Goal: Task Accomplishment & Management: Manage account settings

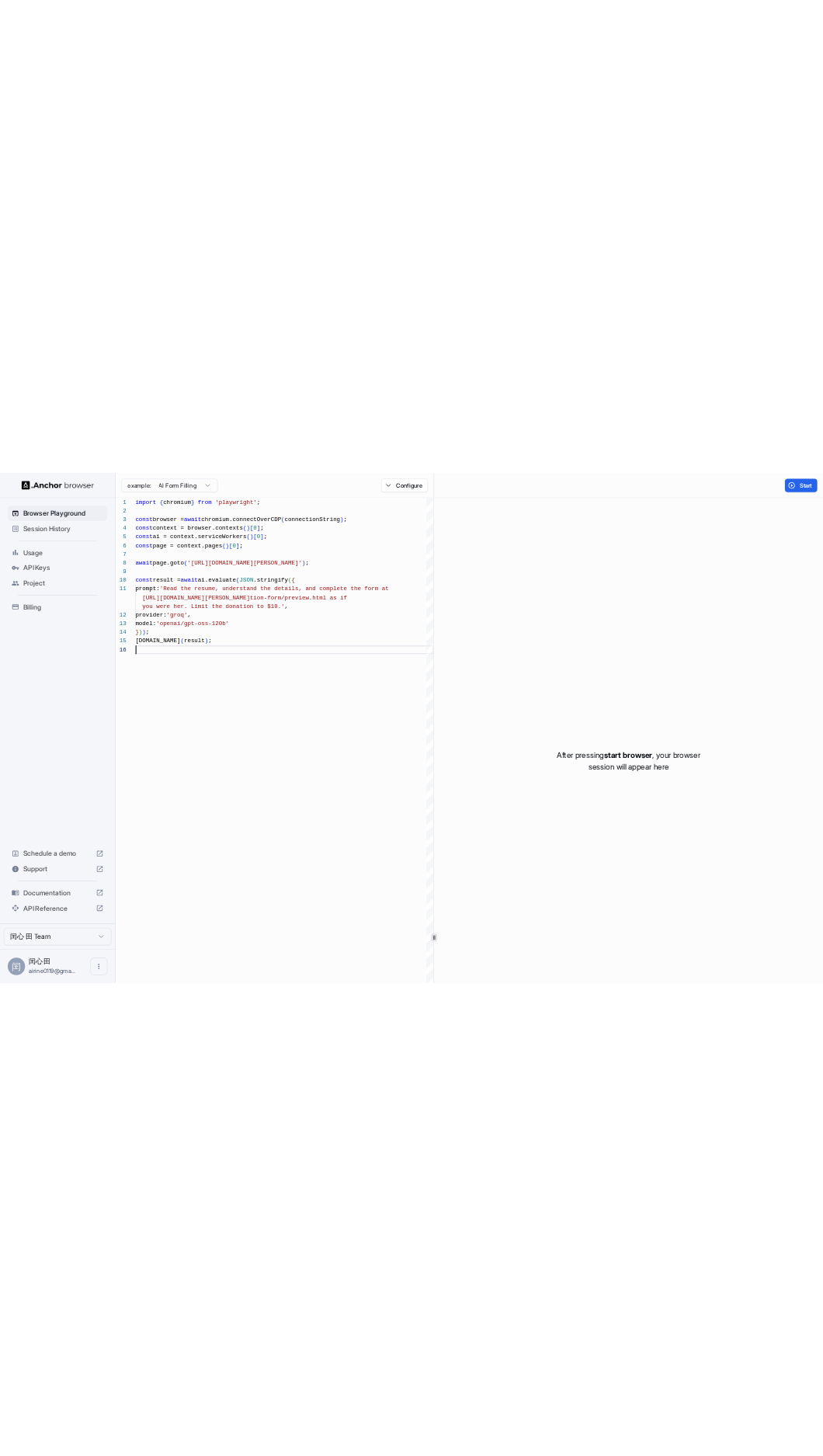
scroll to position [98, 0]
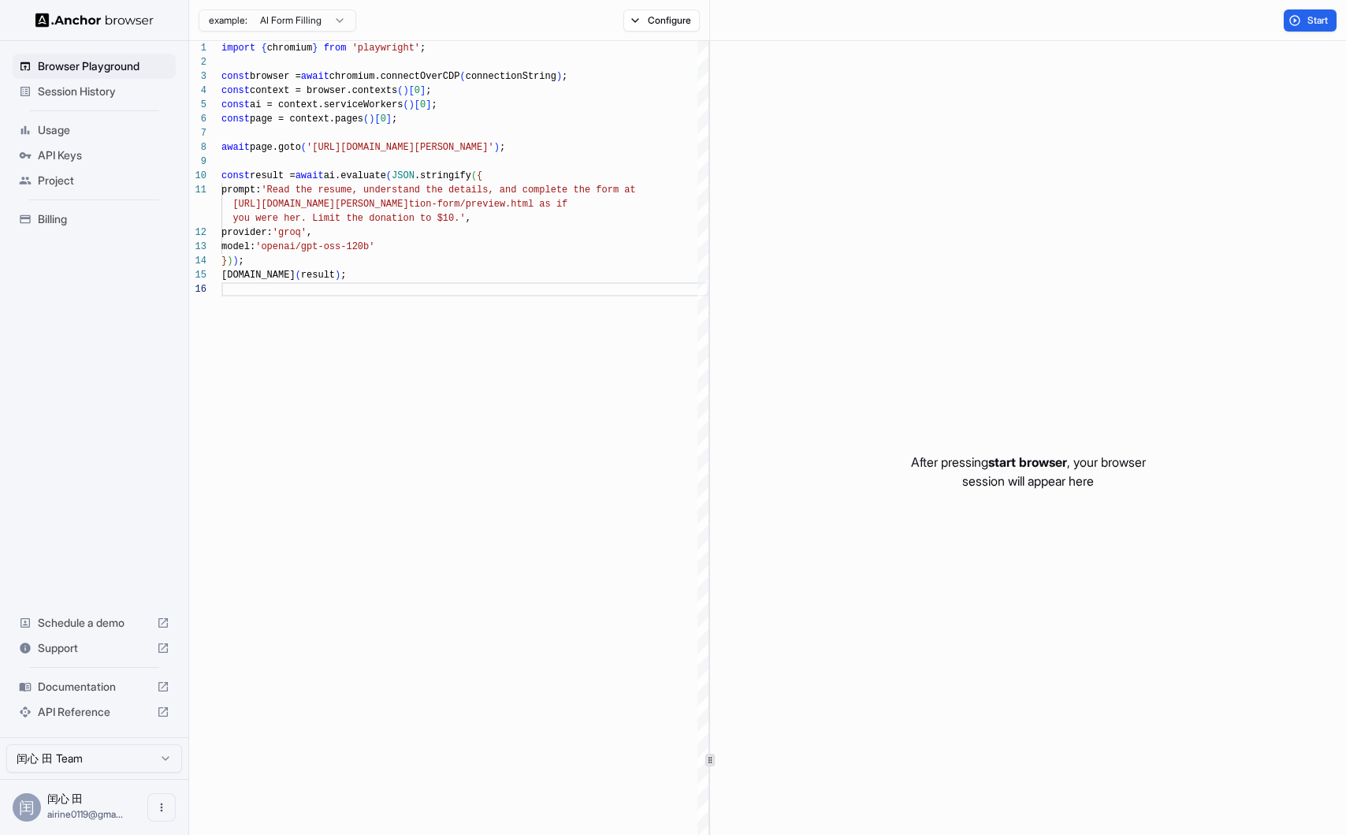
click at [113, 158] on span "API Keys" at bounding box center [104, 155] width 132 height 16
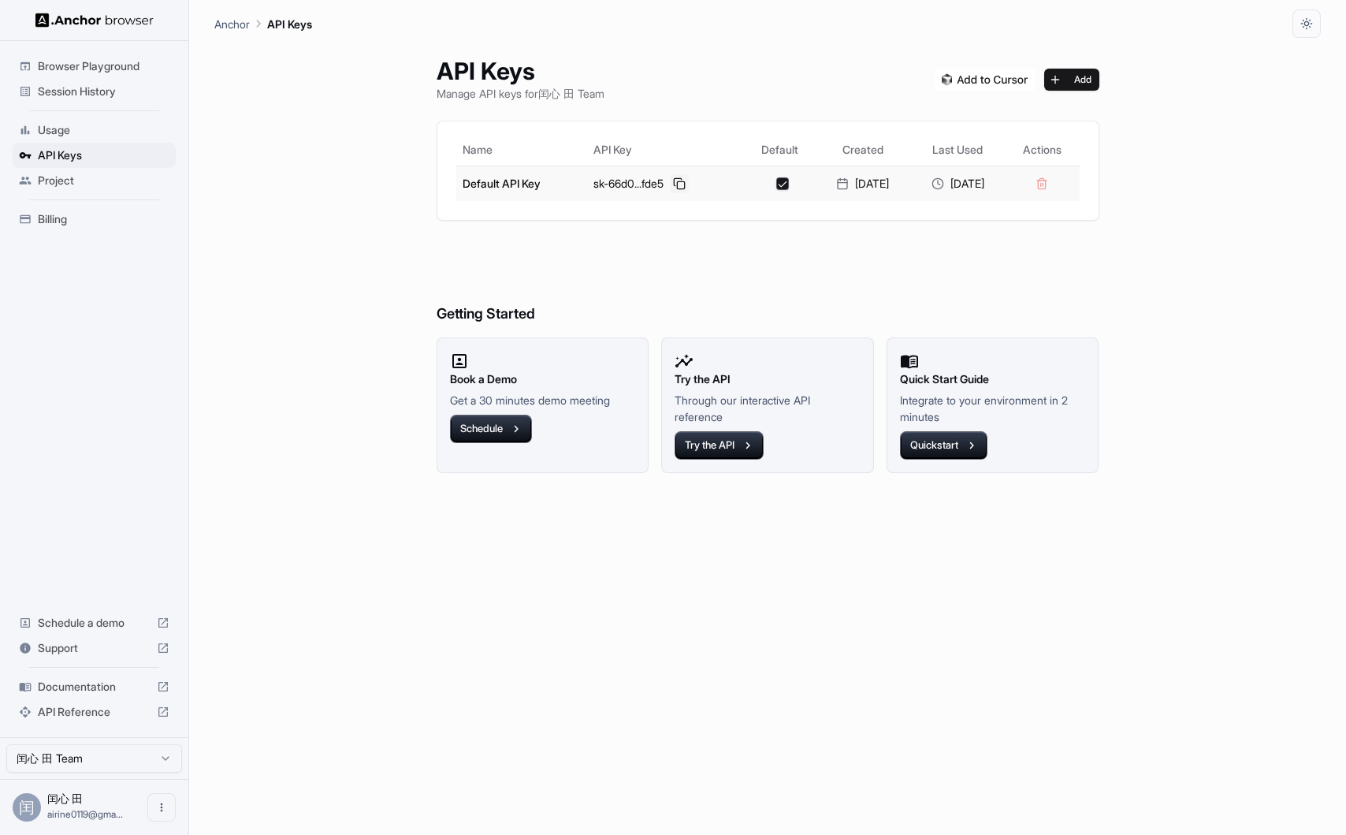
click at [670, 186] on button at bounding box center [679, 183] width 19 height 19
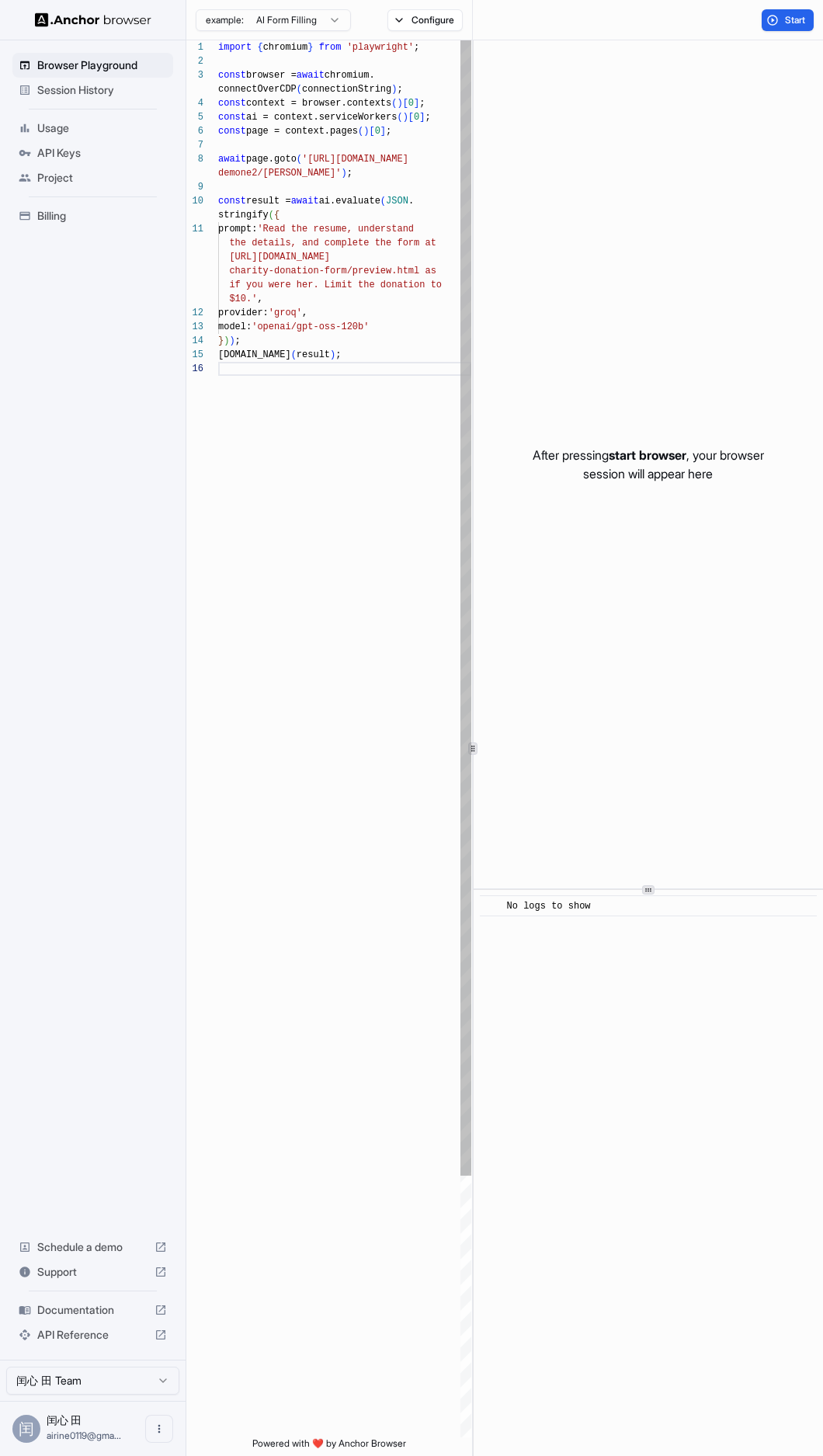
scroll to position [42, 0]
click at [81, 164] on div "API Keys" at bounding box center [93, 153] width 161 height 25
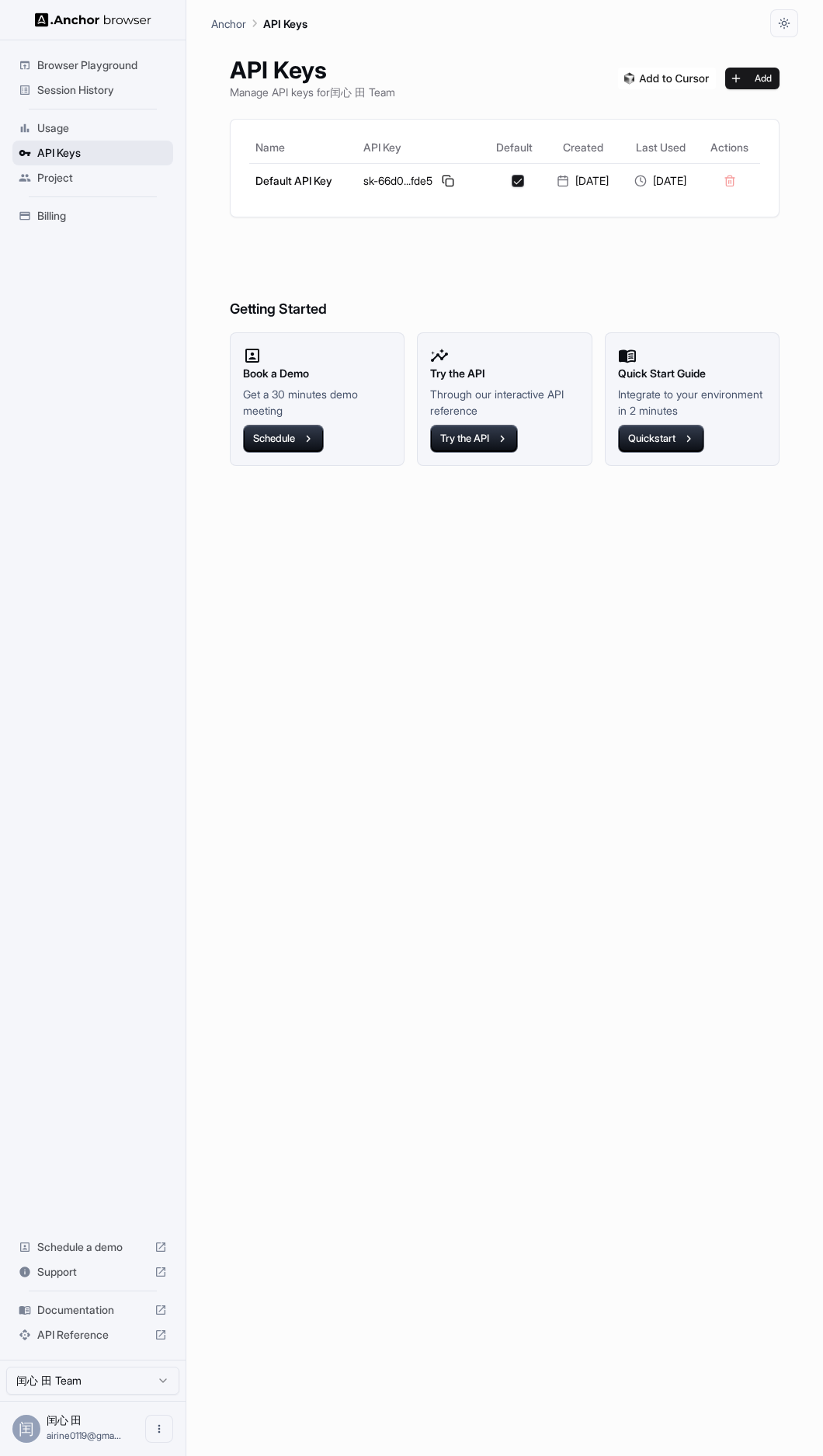
click at [81, 164] on div "API Keys" at bounding box center [93, 153] width 161 height 25
click at [439, 182] on button at bounding box center [447, 180] width 19 height 19
